Goal: Task Accomplishment & Management: Use online tool/utility

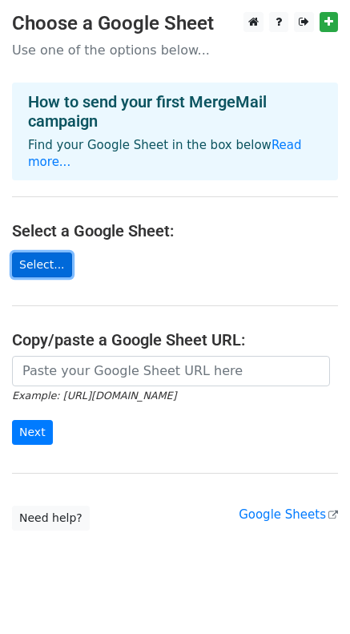
click at [38, 252] on link "Select..." at bounding box center [42, 264] width 60 height 25
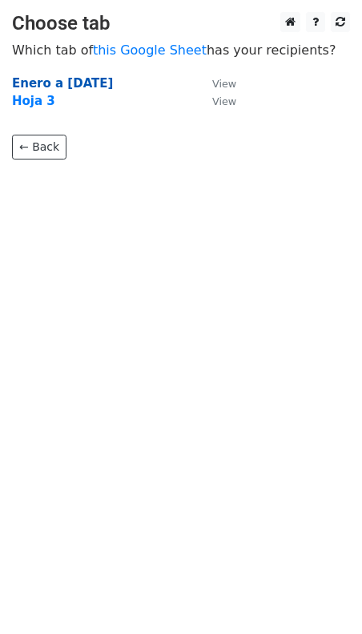
click at [70, 79] on strong "Enero a [DATE]" at bounding box center [62, 83] width 101 height 14
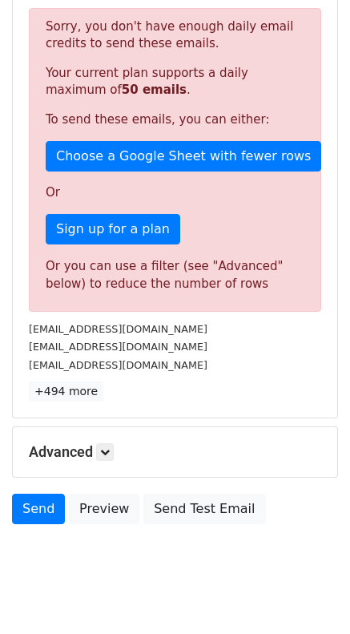
scroll to position [366, 0]
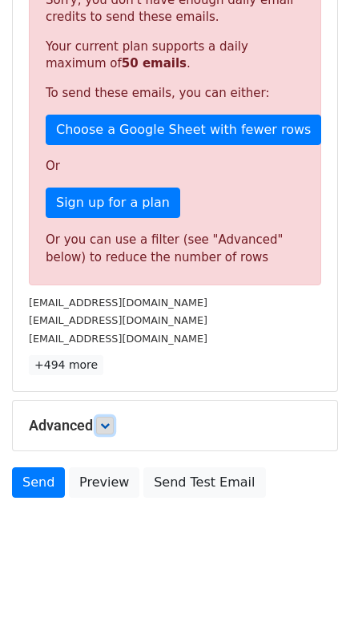
click at [107, 425] on icon at bounding box center [105, 426] width 10 height 10
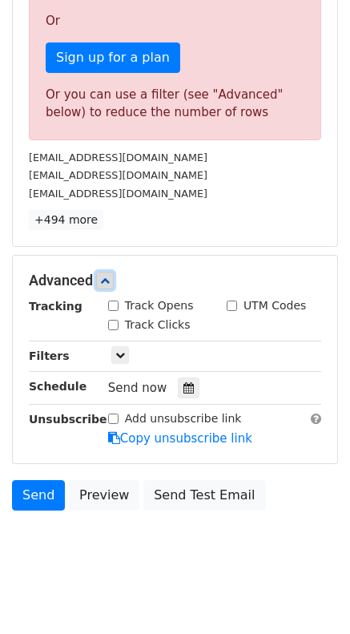
scroll to position [523, 0]
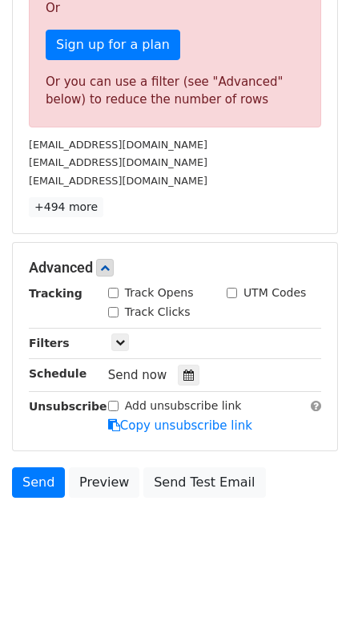
click at [112, 409] on input "Add unsubscribe link" at bounding box center [113, 406] width 10 height 10
checkbox input "true"
click at [123, 340] on icon at bounding box center [120, 342] width 10 height 10
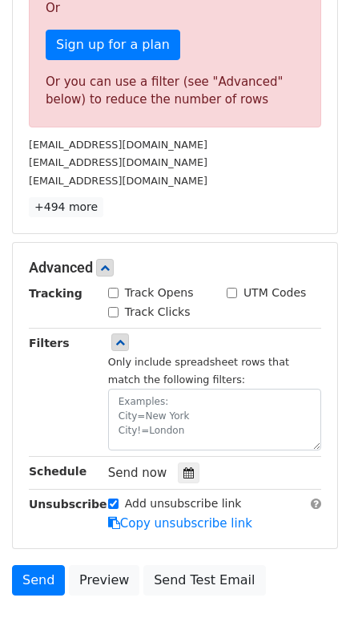
click at [223, 198] on p "+494 more" at bounding box center [175, 207] width 292 height 20
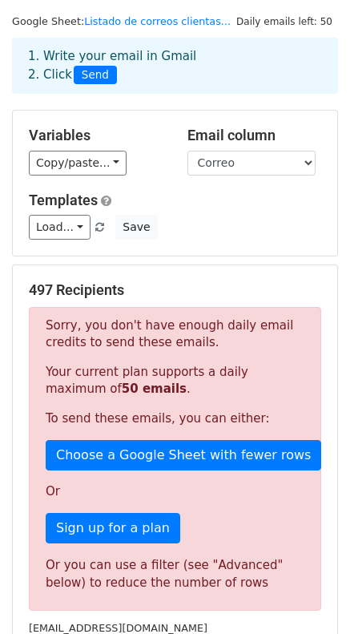
scroll to position [41, 0]
